Goal: Task Accomplishment & Management: Manage account settings

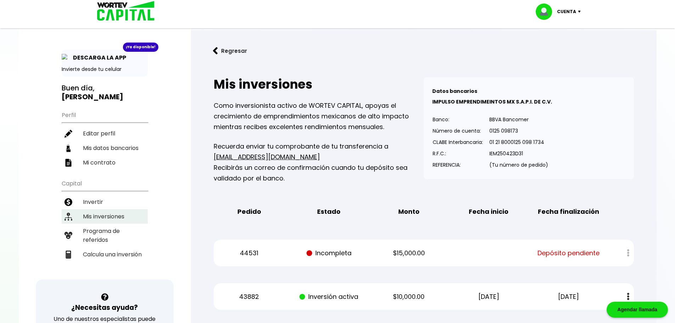
click at [99, 217] on li "Mis inversiones" at bounding box center [105, 216] width 86 height 15
click at [105, 133] on li "Editar perfil" at bounding box center [105, 133] width 86 height 15
select select "Hombre"
select select "Licenciatura"
select select "CH"
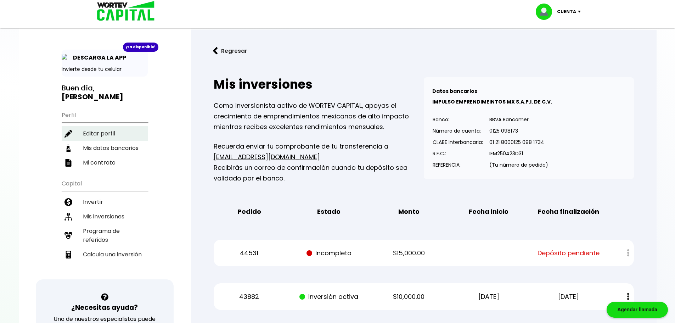
select select "BBVA Bancomer"
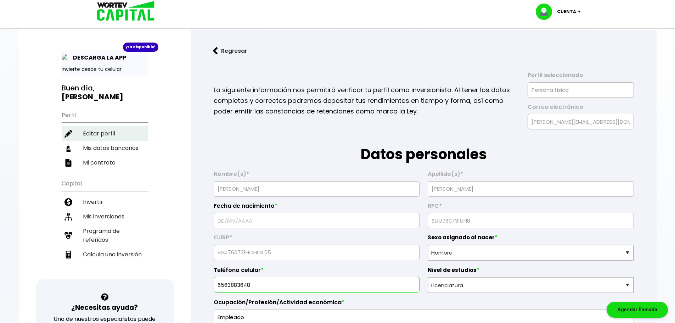
type input "[DATE]"
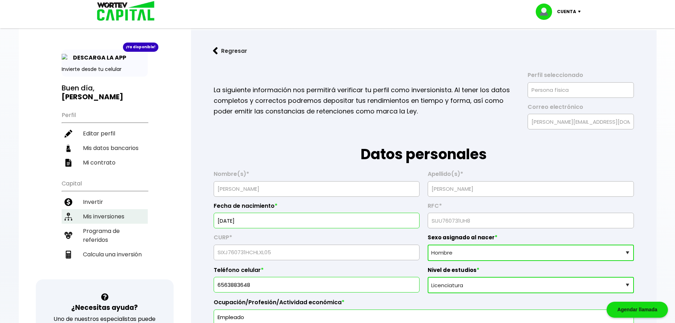
click at [101, 218] on li "Mis inversiones" at bounding box center [105, 216] width 86 height 15
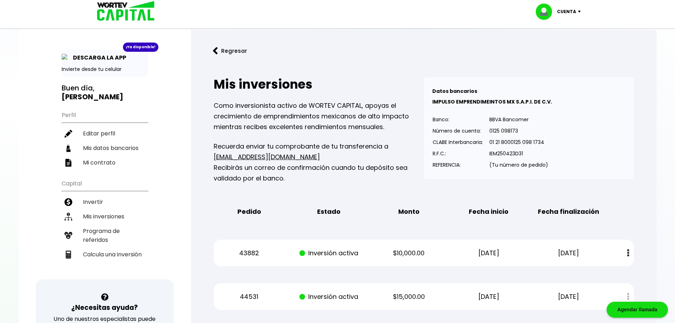
click at [573, 13] on p "Cuenta" at bounding box center [566, 11] width 19 height 11
click at [569, 47] on li "Cerrar sesión" at bounding box center [559, 47] width 57 height 15
